Goal: Navigation & Orientation: Go to known website

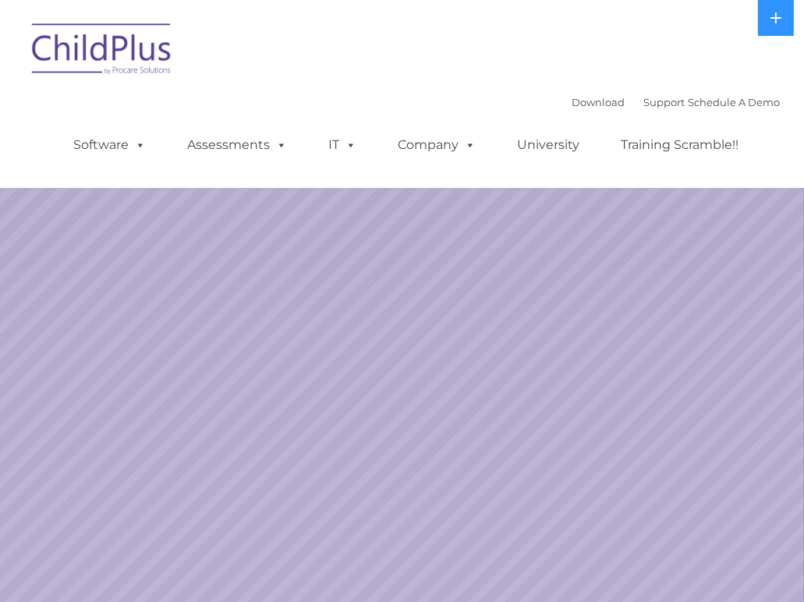
select select "MEDIUM"
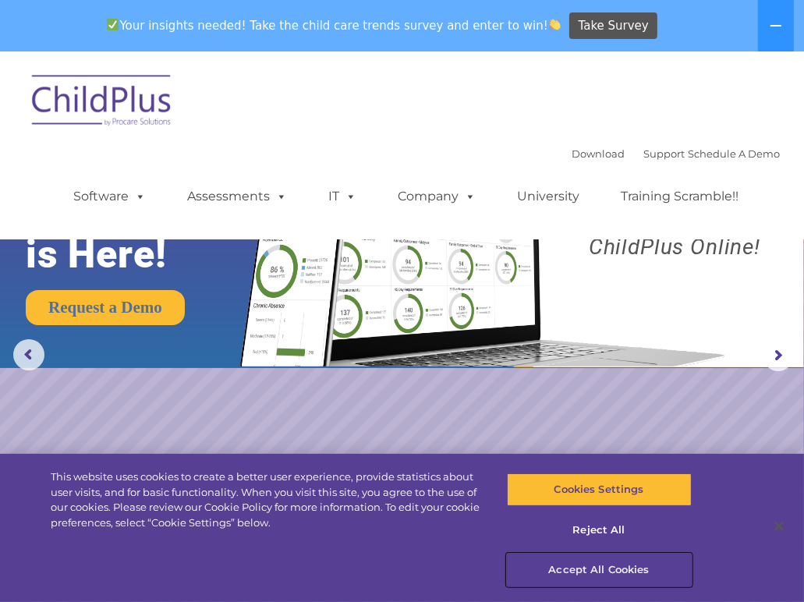
click at [595, 569] on button "Accept All Cookies" at bounding box center [599, 570] width 185 height 33
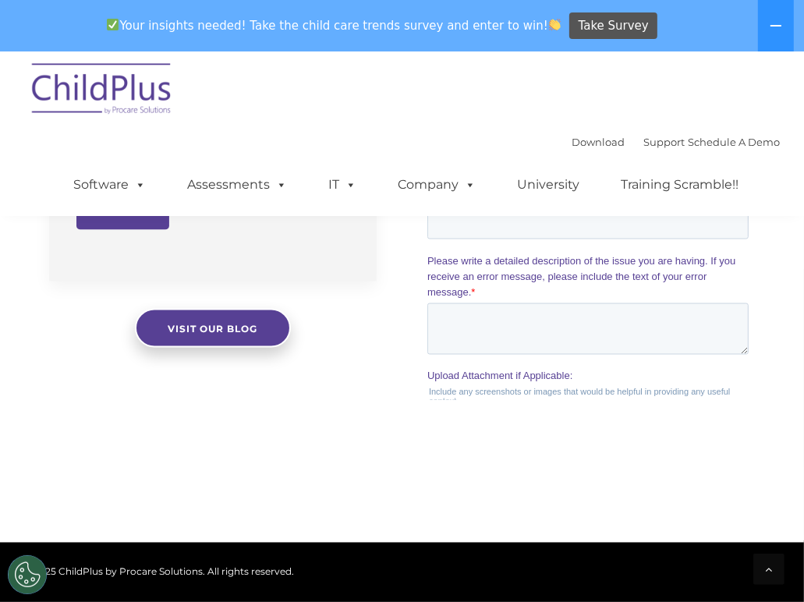
scroll to position [1908, 0]
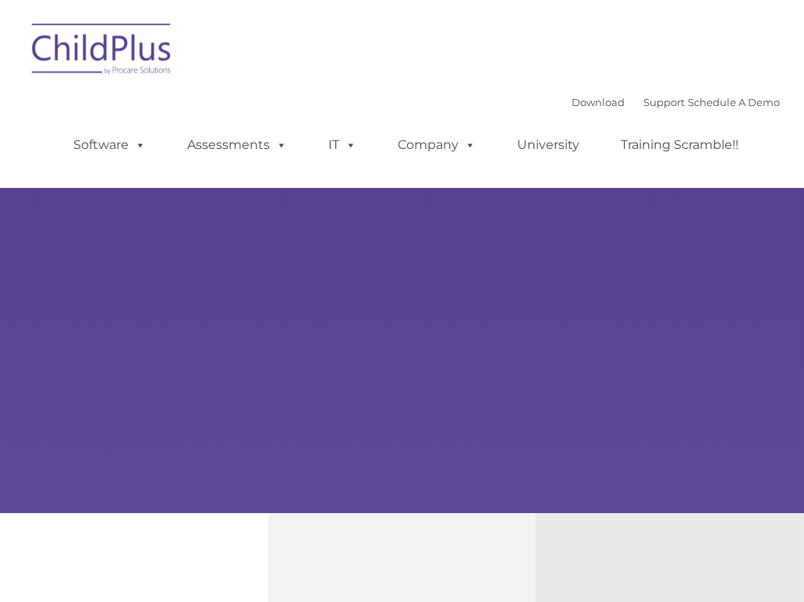
type input ""
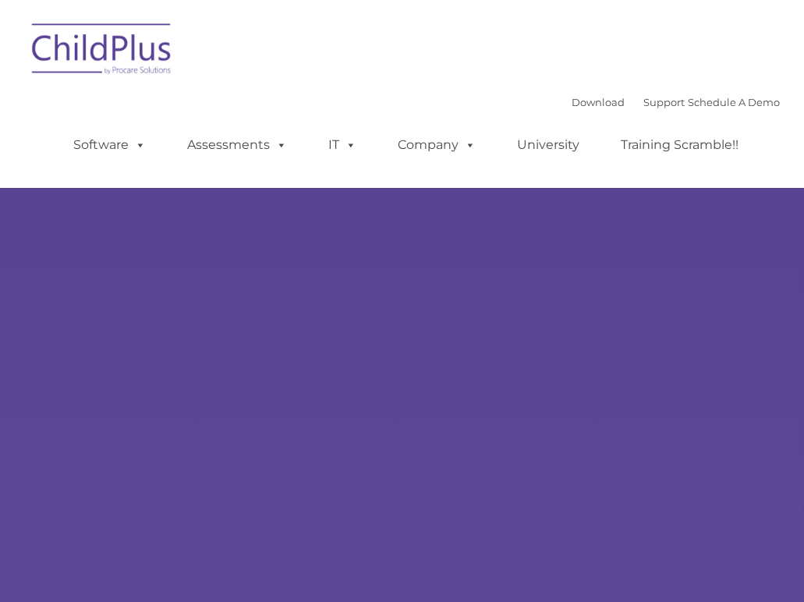
select select "MEDIUM"
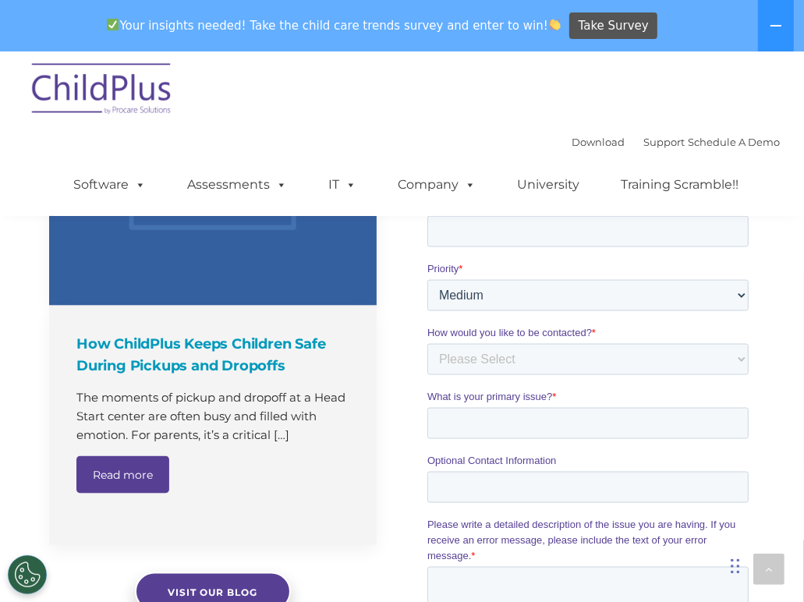
scroll to position [1358, 0]
